Goal: Find specific page/section: Find specific page/section

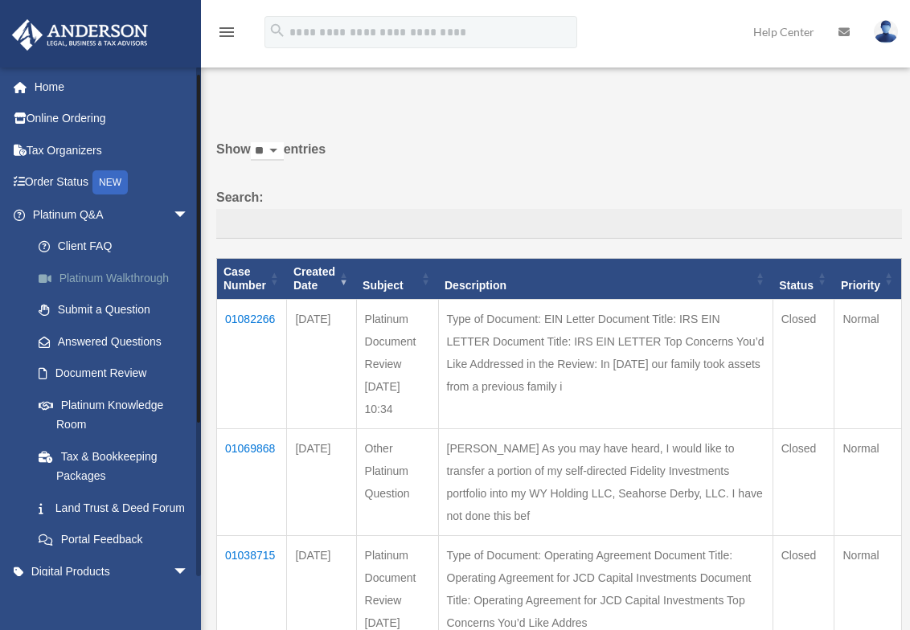
scroll to position [80, 0]
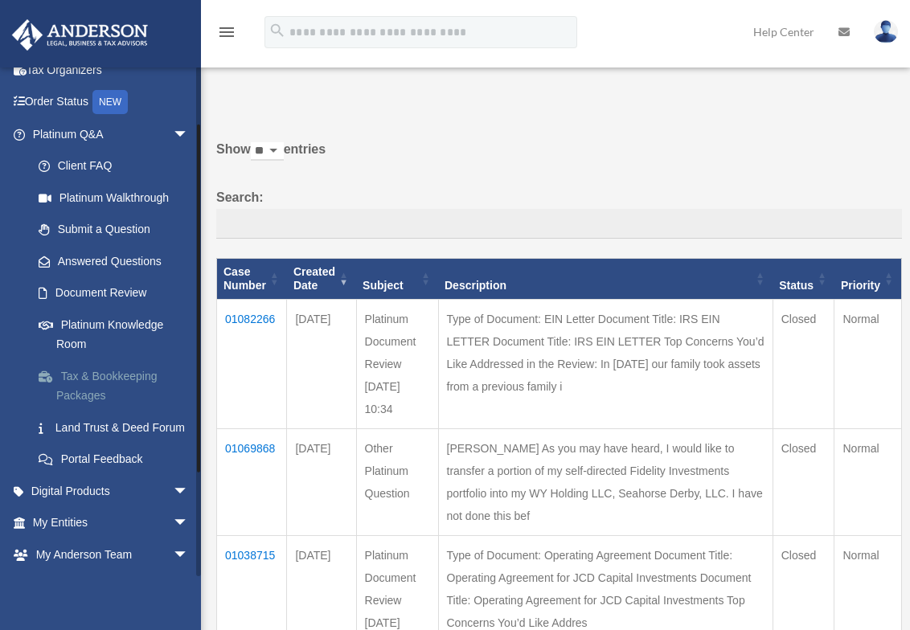
click at [84, 370] on link "Tax & Bookkeeping Packages" at bounding box center [118, 385] width 190 height 51
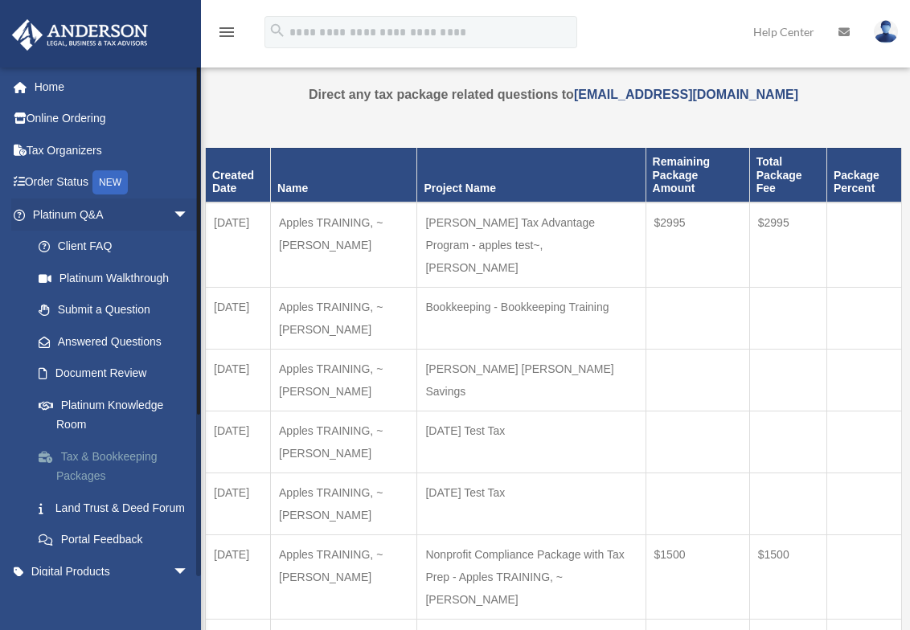
click at [84, 461] on link "Tax & Bookkeeping Packages" at bounding box center [118, 465] width 190 height 51
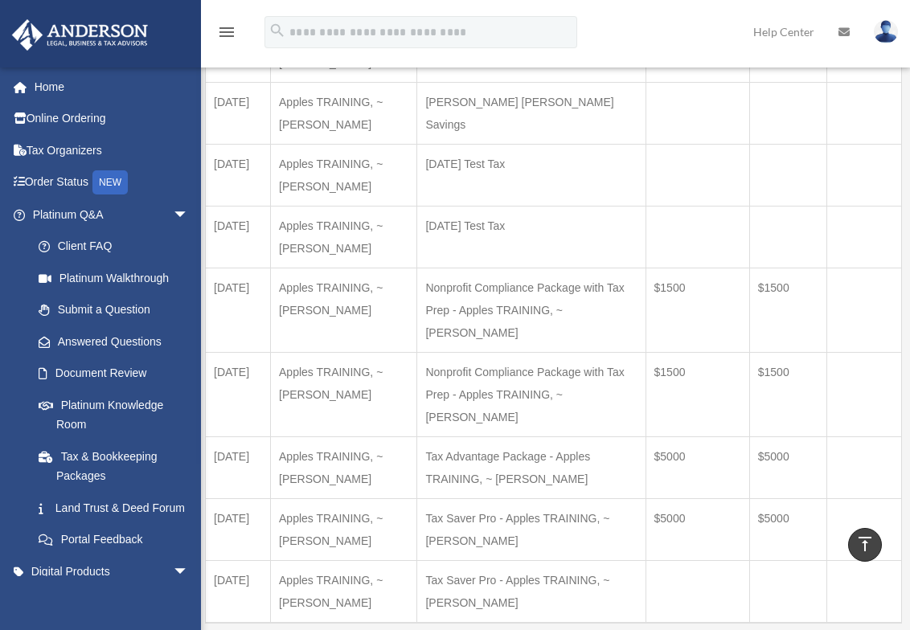
scroll to position [241, 0]
